Goal: Task Accomplishment & Management: Manage account settings

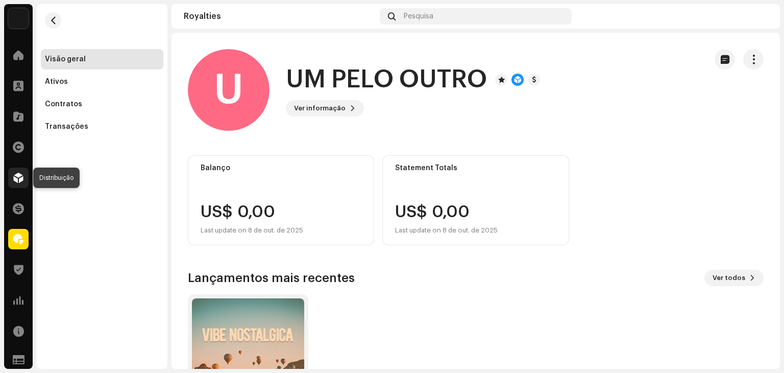
click at [17, 177] on span at bounding box center [18, 178] width 10 height 8
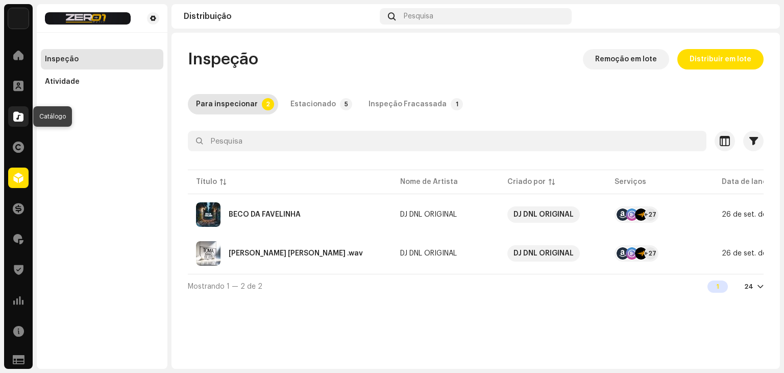
click at [17, 113] on span at bounding box center [18, 116] width 10 height 8
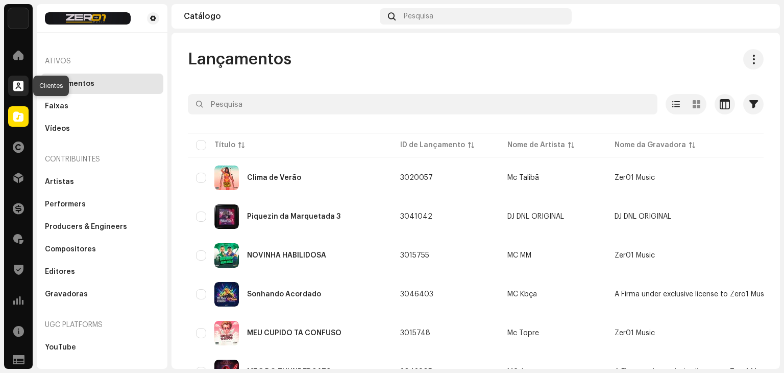
click at [16, 85] on span at bounding box center [18, 86] width 10 height 8
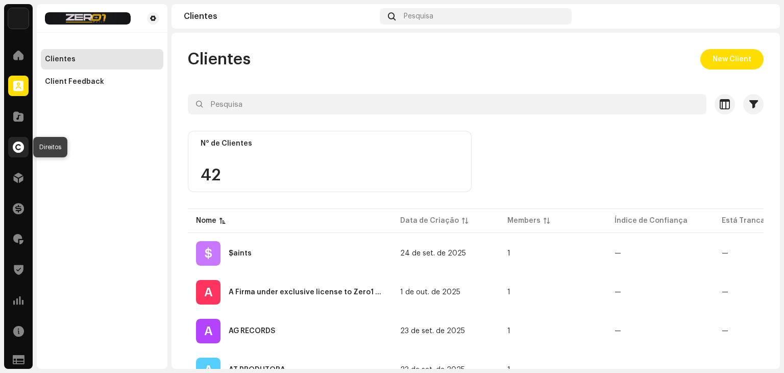
click at [17, 146] on span at bounding box center [18, 147] width 11 height 8
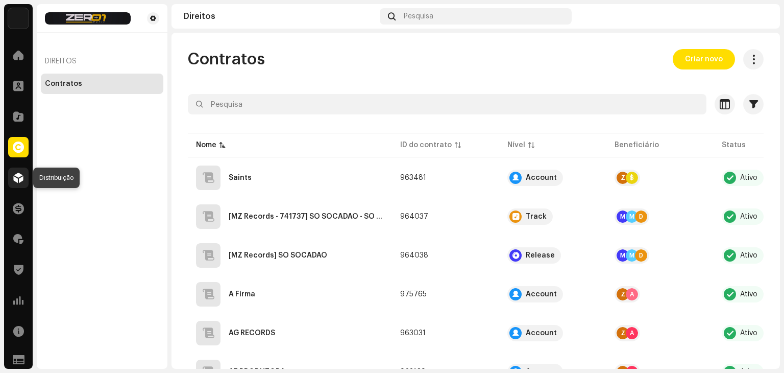
click at [17, 176] on span at bounding box center [18, 178] width 10 height 8
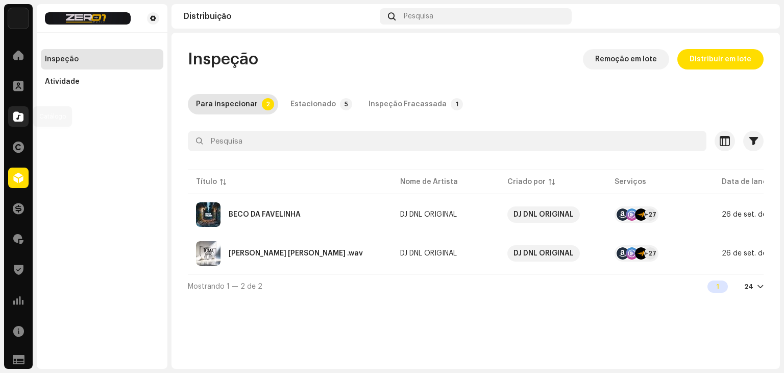
click at [18, 117] on span at bounding box center [18, 116] width 10 height 8
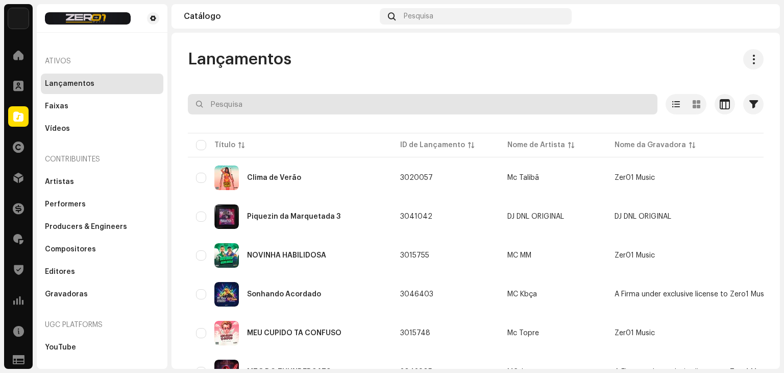
click at [280, 109] on input "text" at bounding box center [423, 104] width 470 height 20
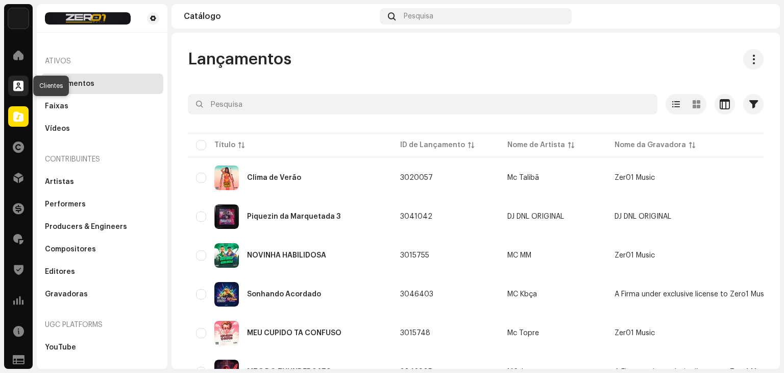
click at [19, 88] on span at bounding box center [18, 86] width 10 height 8
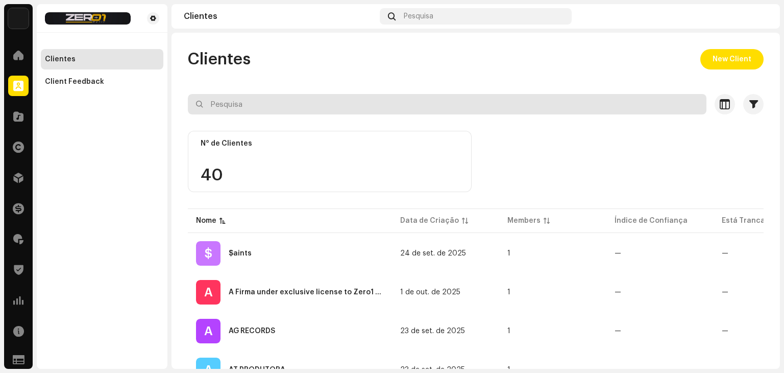
click at [281, 106] on input "text" at bounding box center [447, 104] width 519 height 20
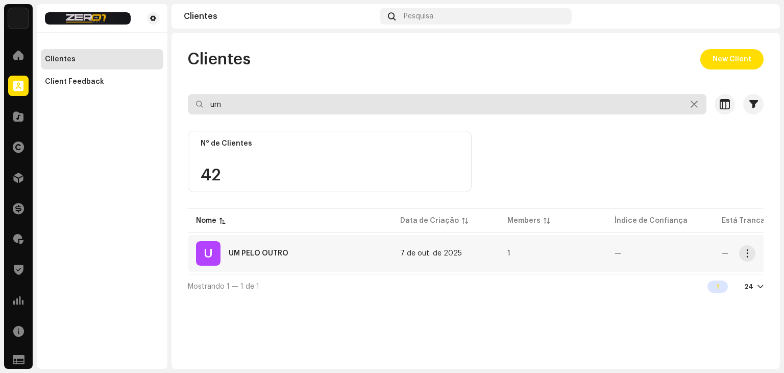
type input "um"
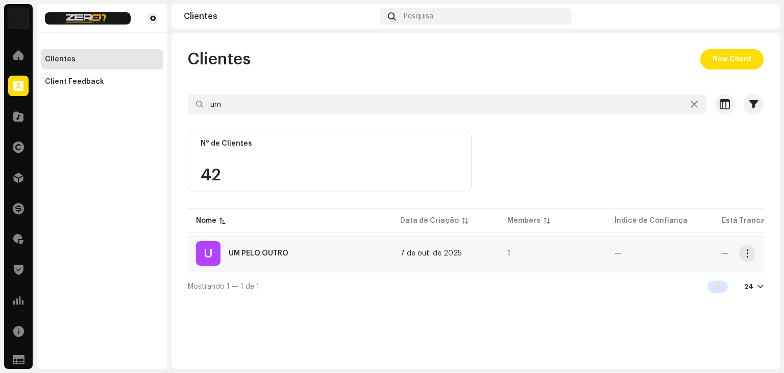
click at [540, 256] on td "1" at bounding box center [552, 253] width 107 height 37
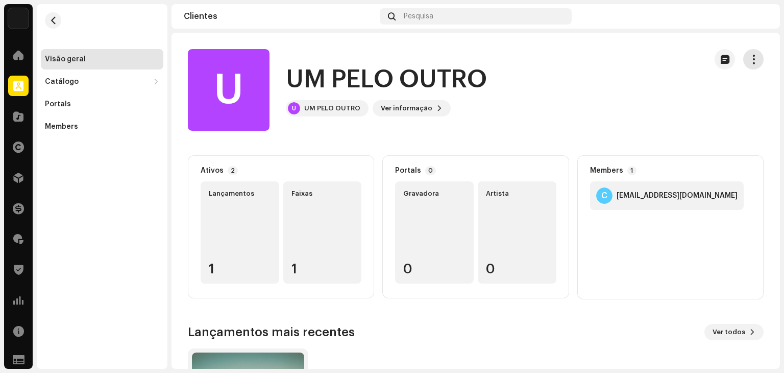
click at [749, 63] on span "button" at bounding box center [754, 59] width 10 height 8
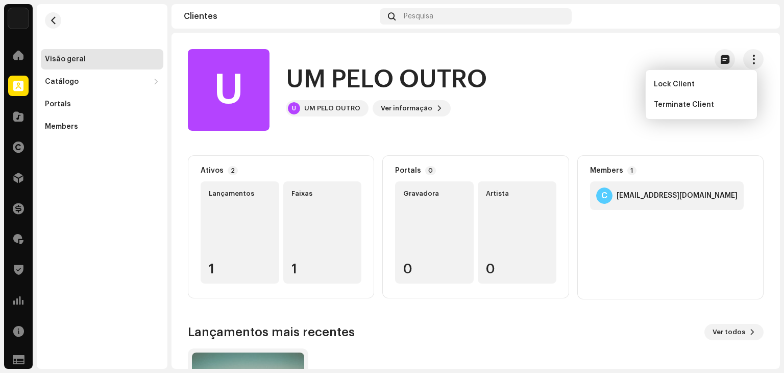
click at [569, 91] on div "U UM PELO OUTRO U UM PELO OUTRO Ver informação" at bounding box center [443, 90] width 511 height 82
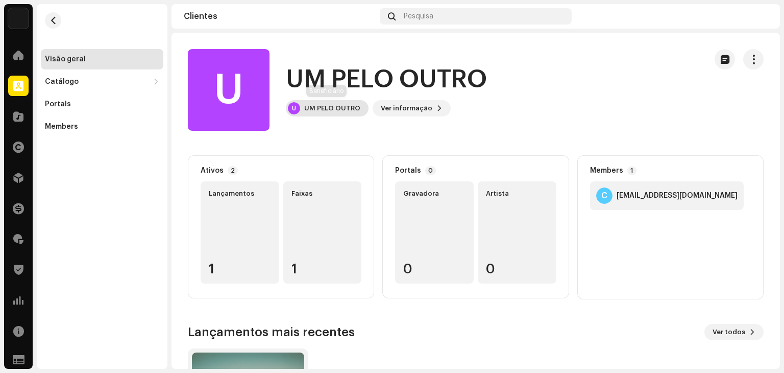
click at [351, 112] on div "UM PELO OUTRO" at bounding box center [332, 108] width 56 height 8
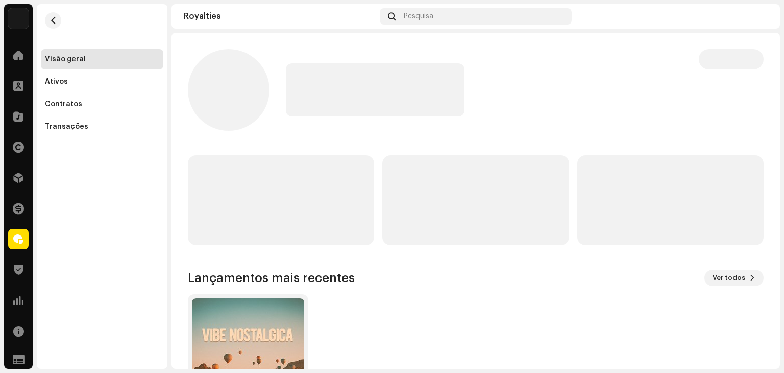
click at [351, 112] on p-skeleton at bounding box center [375, 89] width 179 height 53
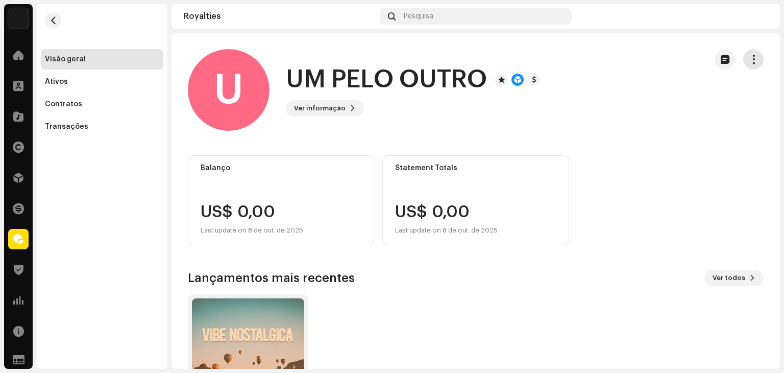
click at [750, 57] on span "button" at bounding box center [754, 59] width 10 height 8
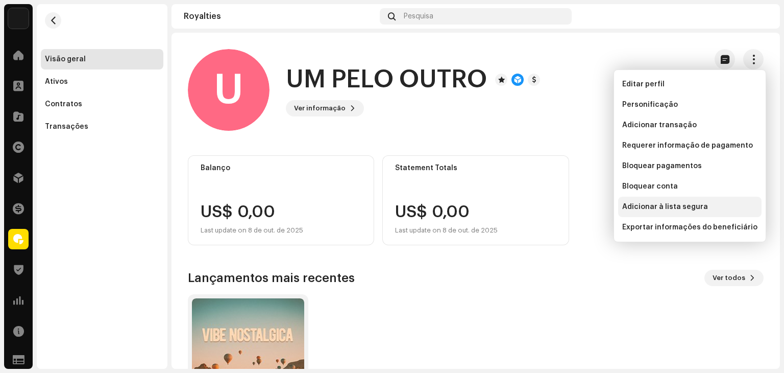
click at [674, 209] on span "Adicionar à lista segura" at bounding box center [665, 207] width 86 height 8
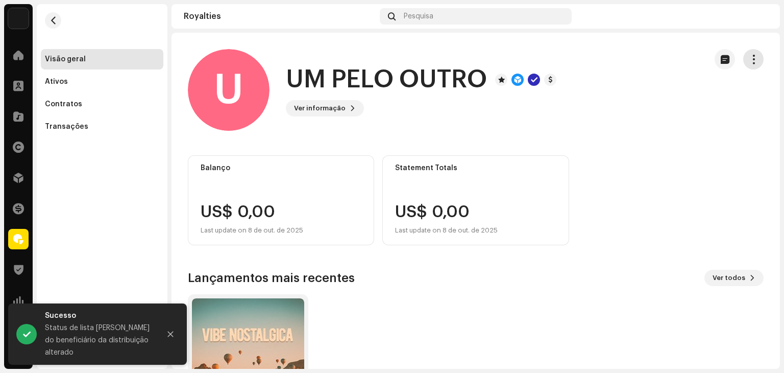
click at [743, 59] on button "button" at bounding box center [753, 59] width 20 height 20
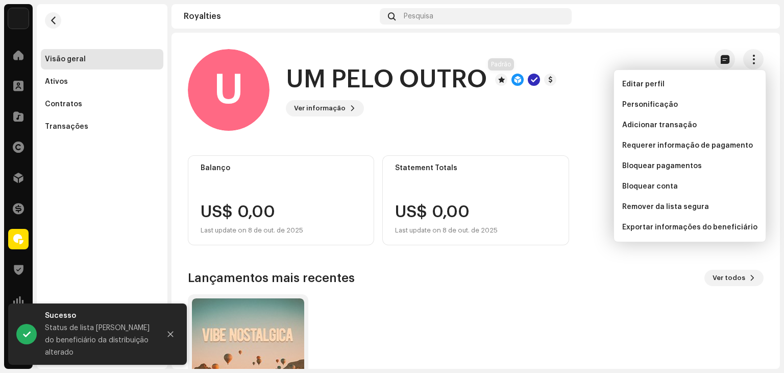
click at [502, 81] on div at bounding box center [501, 80] width 12 height 12
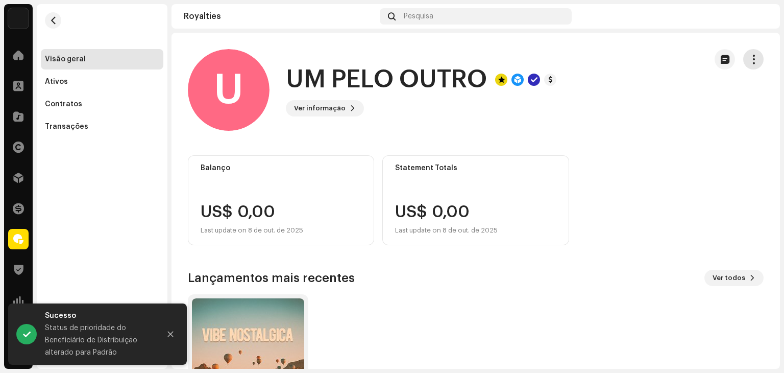
click at [754, 59] on button "button" at bounding box center [753, 59] width 20 height 20
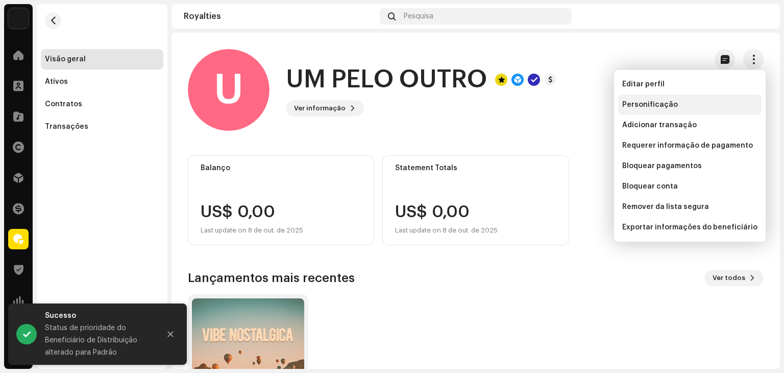
click at [676, 102] on div "Personificação" at bounding box center [689, 105] width 135 height 8
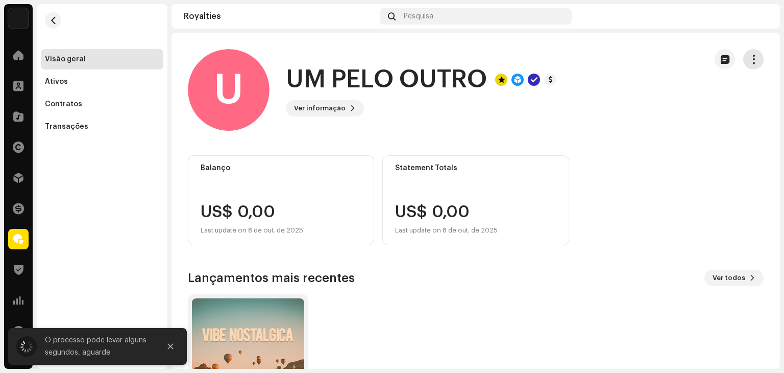
click at [750, 61] on span "button" at bounding box center [754, 59] width 10 height 8
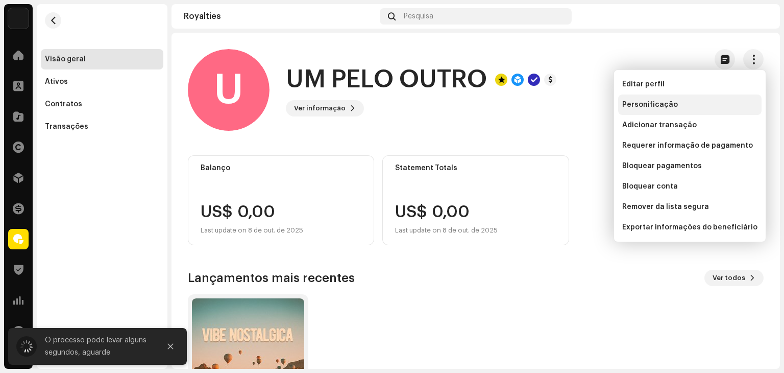
click at [676, 111] on div "Personificação" at bounding box center [689, 104] width 143 height 20
